Goal: Transaction & Acquisition: Purchase product/service

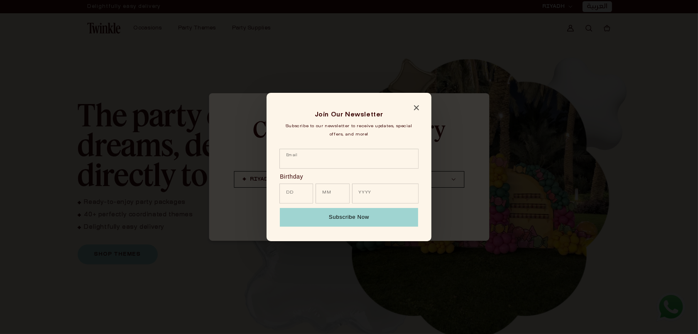
click at [415, 108] on icon "Close modal" at bounding box center [416, 107] width 5 height 5
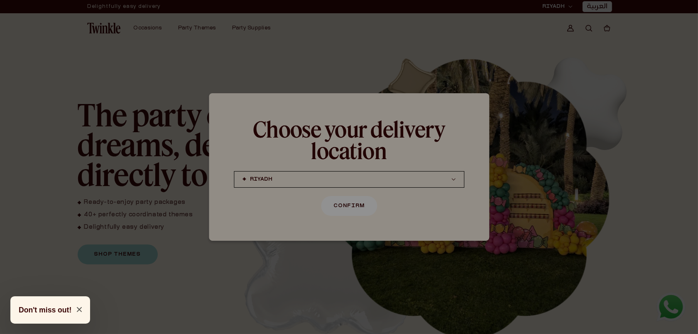
click at [361, 202] on button "Confirm" at bounding box center [349, 206] width 56 height 20
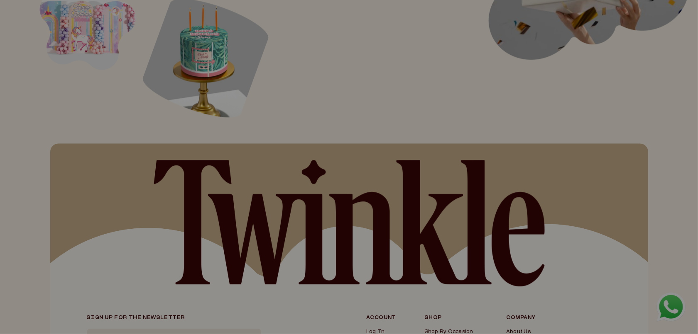
scroll to position [2115, 0]
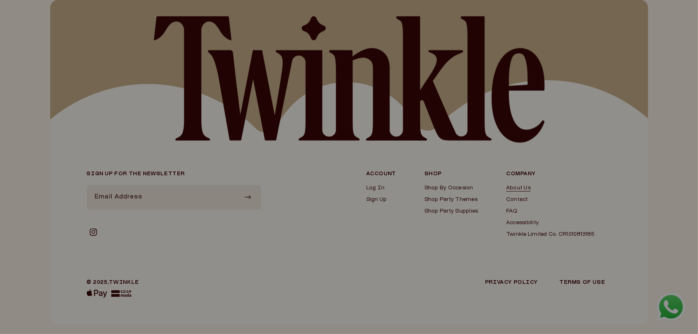
click at [523, 186] on link "About Us" at bounding box center [550, 188] width 88 height 7
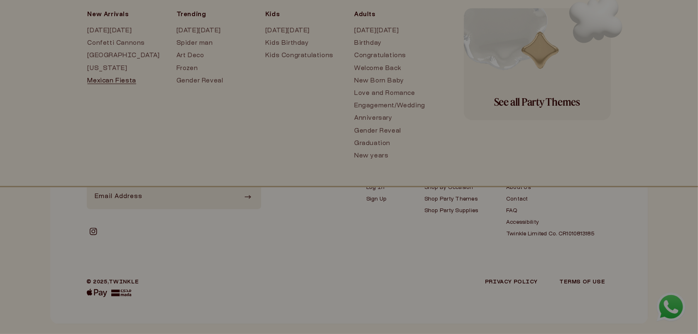
click at [115, 80] on link "Mexican Fiesta" at bounding box center [124, 81] width 72 height 12
